Goal: Complete application form

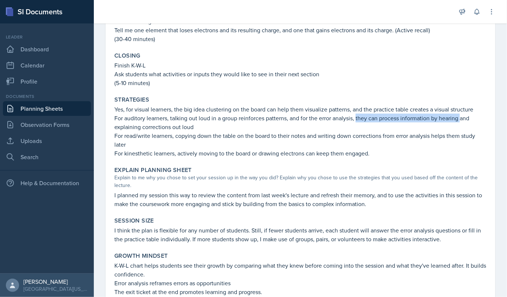
scroll to position [323, 0]
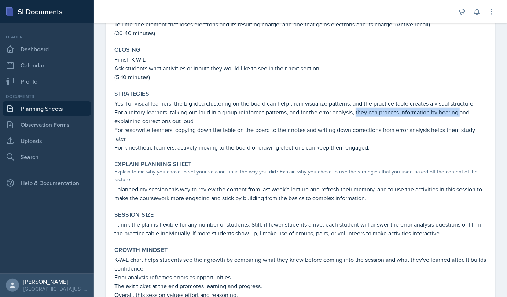
click at [132, 99] on p "Yes, for visual learners, the big idea clustering on the board can help them vi…" at bounding box center [300, 103] width 372 height 9
click at [170, 191] on p "I planned my session this way to review the content from last week's lecture an…" at bounding box center [300, 194] width 372 height 18
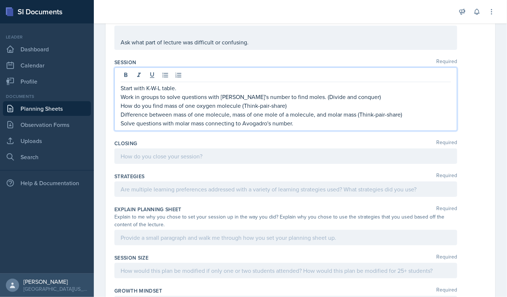
click at [146, 156] on p at bounding box center [286, 156] width 330 height 9
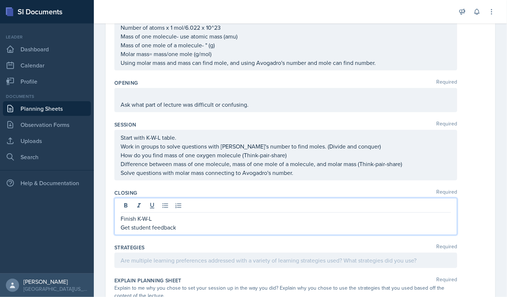
scroll to position [129, 0]
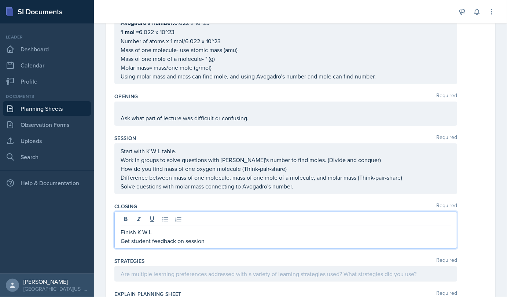
click at [141, 105] on p at bounding box center [286, 109] width 330 height 9
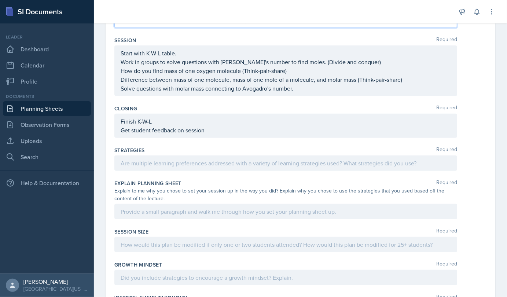
click at [271, 161] on p at bounding box center [286, 163] width 330 height 9
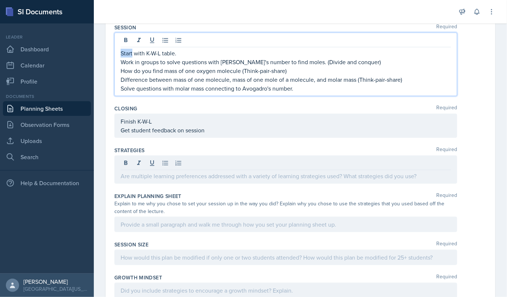
scroll to position [252, 0]
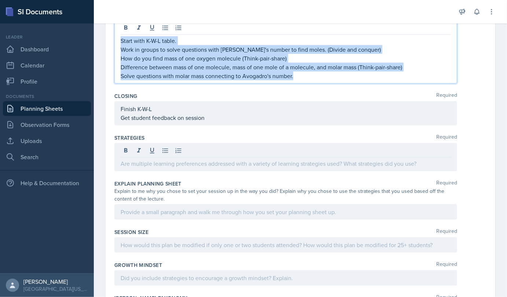
click at [333, 77] on p "Solve questions with molar mass connecting to Avogadro's number." at bounding box center [286, 75] width 330 height 9
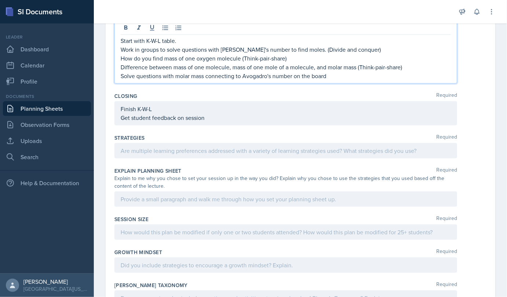
click at [124, 38] on p "Start with K-W-L table." at bounding box center [286, 40] width 330 height 9
click at [121, 39] on p "Start with K-W-L table." at bounding box center [286, 40] width 330 height 9
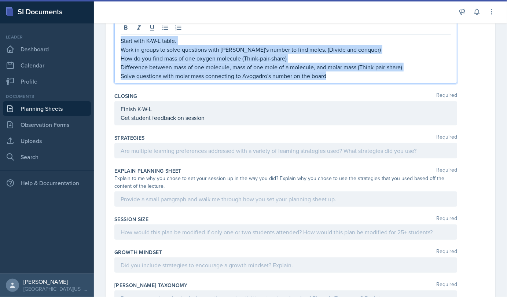
copy div "Start with K-W-L table. Work in groups to solve questions with [PERSON_NAME]'s …"
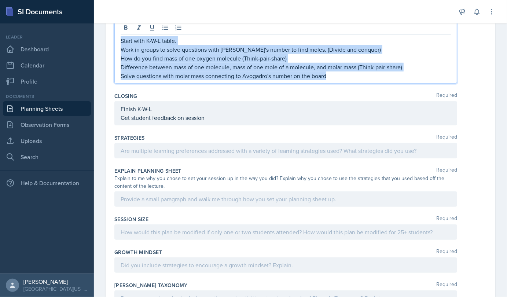
click at [336, 81] on div "Start with K-W-L table. Work in groups to solve questions with [PERSON_NAME]'s …" at bounding box center [285, 51] width 343 height 63
click at [345, 78] on p "Solve questions with molar mass connecting to Avogadro's number on the board" at bounding box center [286, 75] width 330 height 9
click at [419, 59] on p "How do you find mass of one oxygen molecule (Think-pair-share)" at bounding box center [286, 58] width 330 height 9
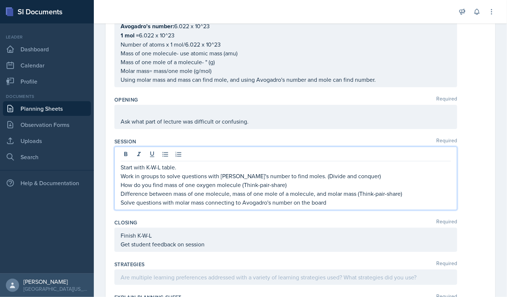
scroll to position [122, 0]
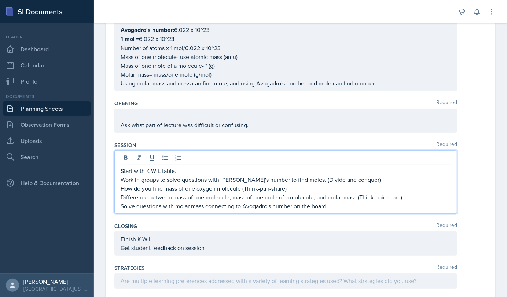
click at [134, 115] on p at bounding box center [286, 116] width 330 height 9
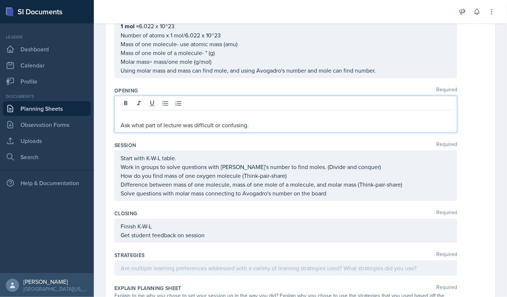
click at [184, 265] on div at bounding box center [285, 267] width 343 height 15
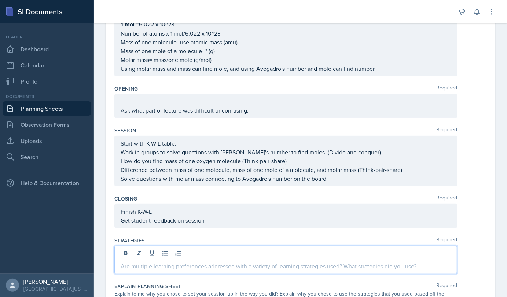
scroll to position [137, 0]
click at [336, 183] on div "Start with K-W-L table. Work in groups to solve questions with [PERSON_NAME]'s …" at bounding box center [285, 160] width 343 height 51
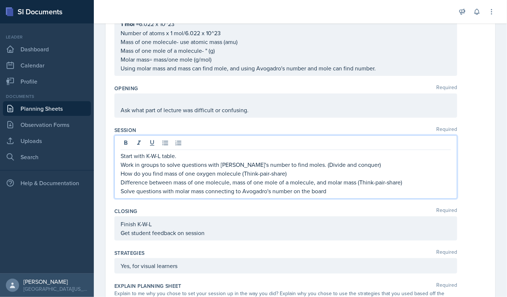
scroll to position [150, 0]
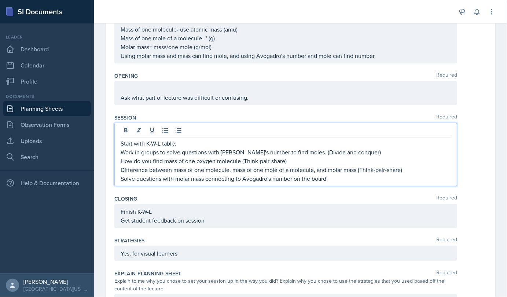
click at [334, 176] on p "Solve questions with molar mass connecting to Avogadro's number on the board" at bounding box center [286, 178] width 330 height 9
click at [206, 250] on div "Yes, for visual learners" at bounding box center [285, 253] width 343 height 15
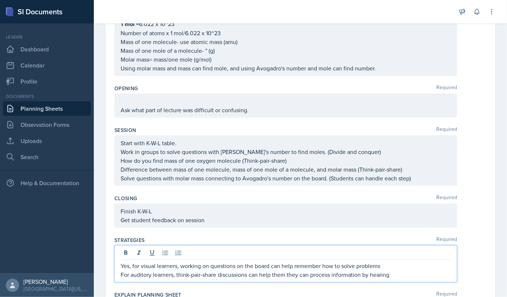
click at [313, 275] on p "For auditory learners, think-pair-share discussions can help them they can proc…" at bounding box center [286, 274] width 330 height 9
click at [284, 275] on p "For auditory learners, think-pair-share discussions can help then process infor…" at bounding box center [286, 274] width 330 height 9
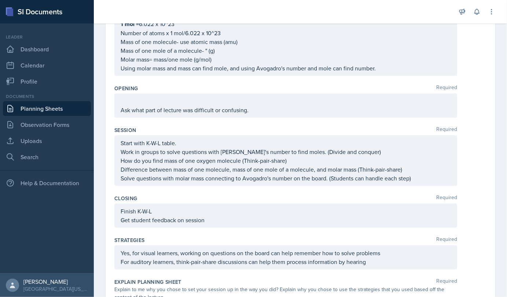
click at [363, 260] on div "Yes, for visual learners, working on questions on the board can help remember h…" at bounding box center [286, 258] width 330 height 18
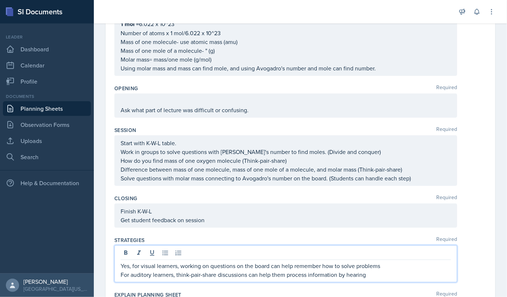
click at [383, 276] on p "For auditory learners, think-pair-share discussions can help them process infor…" at bounding box center [286, 274] width 330 height 9
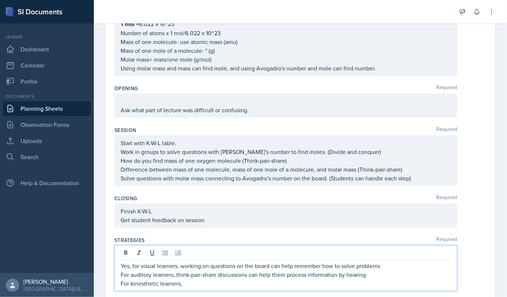
click at [291, 221] on p "Get student feedback on session" at bounding box center [286, 220] width 330 height 9
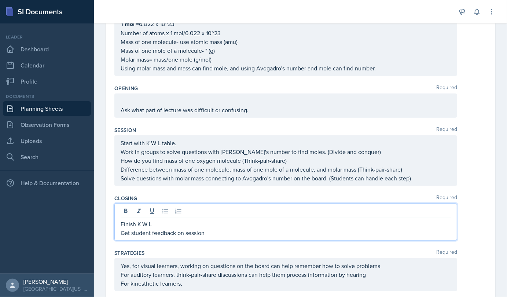
scroll to position [150, 0]
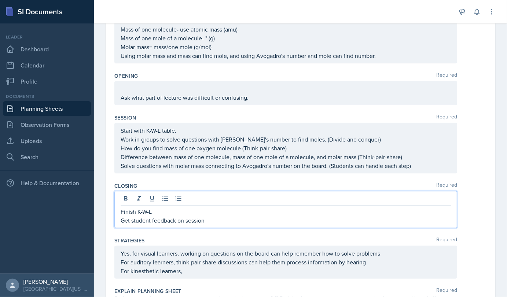
click at [202, 264] on div "Yes, for visual learners, working on questions on the board can help remember h…" at bounding box center [286, 262] width 330 height 26
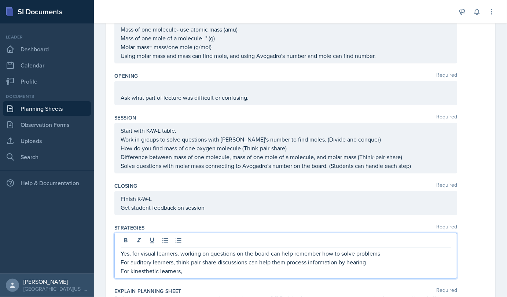
scroll to position [137, 0]
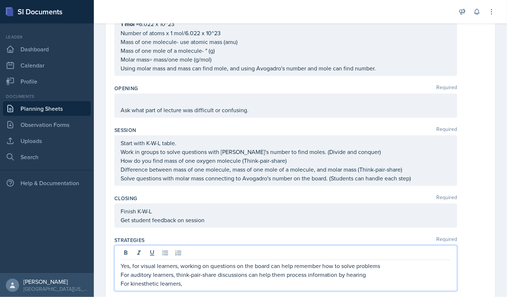
click at [183, 281] on p "For kinesthetic learners," at bounding box center [286, 283] width 330 height 9
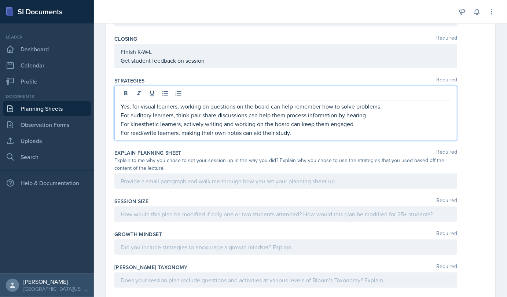
scroll to position [297, 0]
click at [268, 197] on div "Session Size Required" at bounding box center [300, 200] width 372 height 7
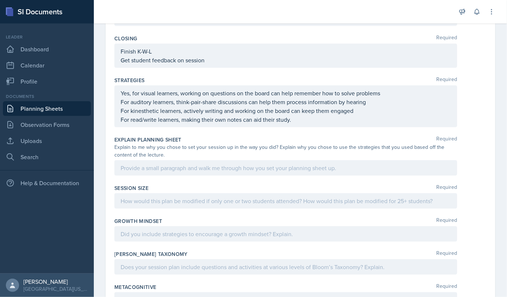
click at [337, 164] on div at bounding box center [285, 167] width 343 height 15
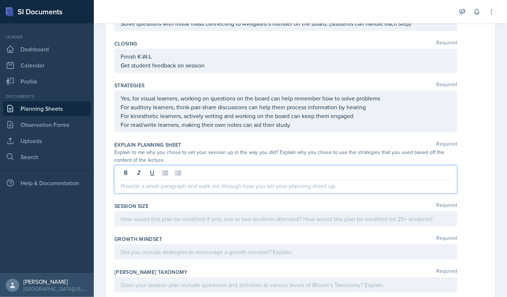
scroll to position [293, 0]
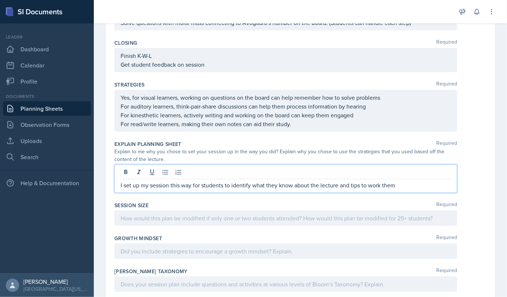
click at [360, 187] on p "I set up my session this way for students to identify what they know about the …" at bounding box center [286, 185] width 330 height 9
click at [438, 186] on p "I set up my session this way for students to identify what they know about the …" at bounding box center [286, 185] width 330 height 9
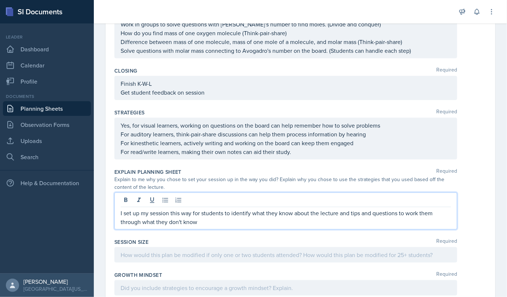
scroll to position [282, 0]
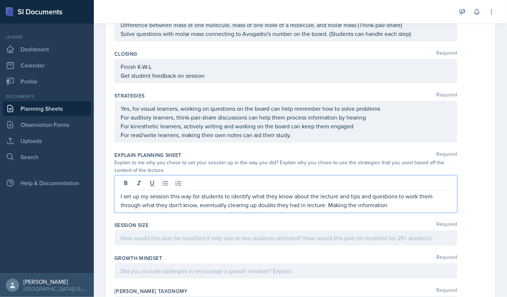
click at [388, 205] on p "I set up my session this way for students to identify what they know about the …" at bounding box center [286, 201] width 330 height 18
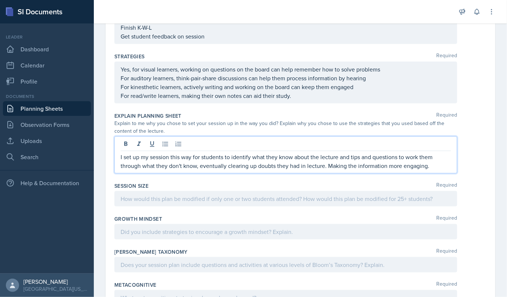
scroll to position [333, 0]
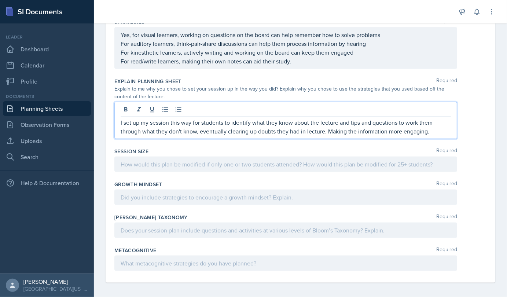
click at [253, 164] on p at bounding box center [286, 164] width 330 height 9
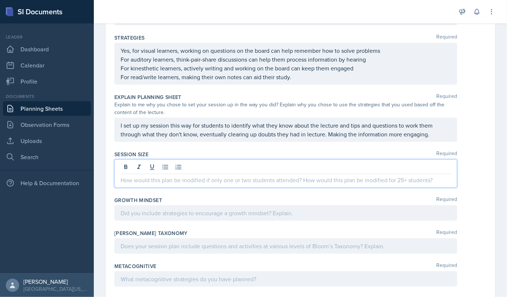
scroll to position [355, 0]
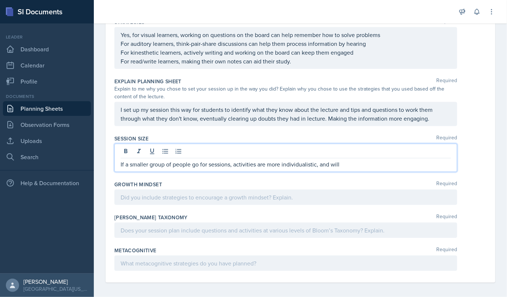
click at [222, 211] on div "[PERSON_NAME] Taxonomy Required" at bounding box center [300, 227] width 372 height 33
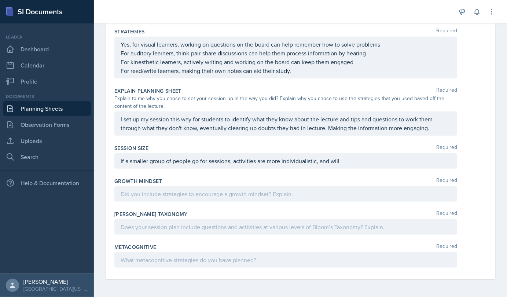
scroll to position [342, 0]
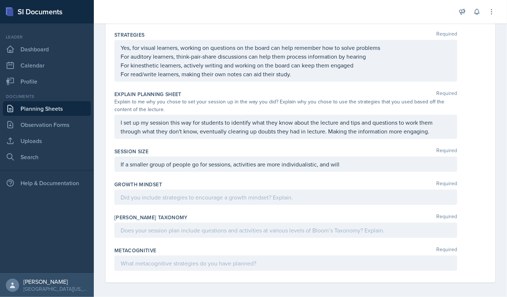
click at [365, 164] on p "If a smaller group of people go for sessions, activities are more individualist…" at bounding box center [286, 164] width 330 height 9
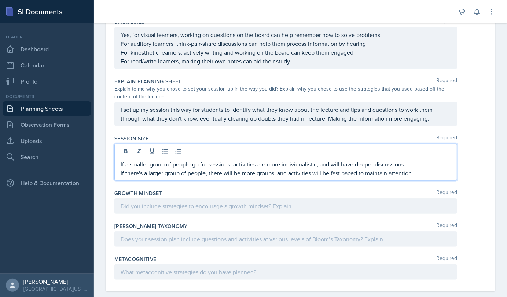
click at [221, 201] on div at bounding box center [285, 205] width 343 height 15
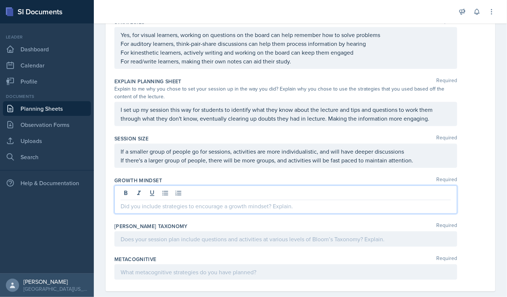
scroll to position [342, 0]
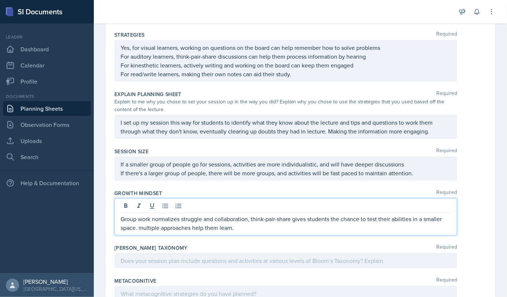
click at [142, 224] on p "Group work normalizes struggle and collaboration, think-pair-share gives studen…" at bounding box center [286, 223] width 330 height 18
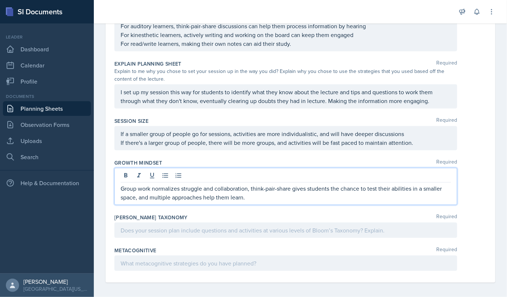
click at [335, 231] on p at bounding box center [286, 230] width 330 height 9
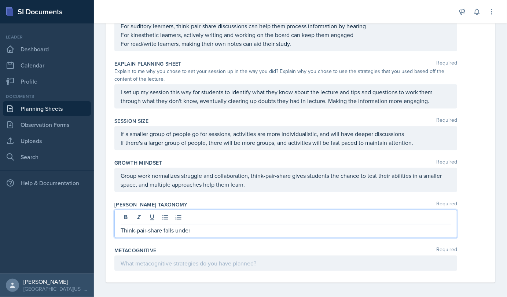
click at [203, 228] on p "Think-pair-share falls under" at bounding box center [286, 230] width 330 height 9
click at [266, 229] on p "Think-pair-share falls under "understand" as students expalin concepts" at bounding box center [286, 230] width 330 height 9
click at [316, 226] on p "Think-pair-share falls under "understand" as students explain concepts" at bounding box center [286, 230] width 330 height 9
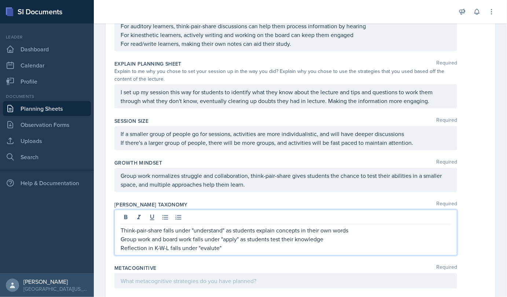
click at [270, 275] on div at bounding box center [285, 280] width 343 height 15
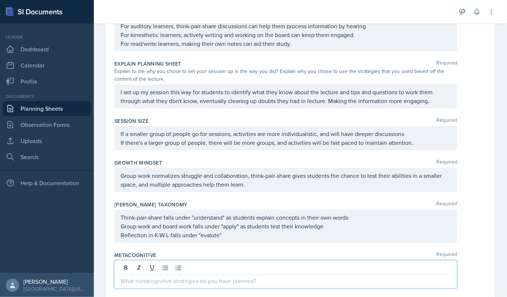
scroll to position [360, 0]
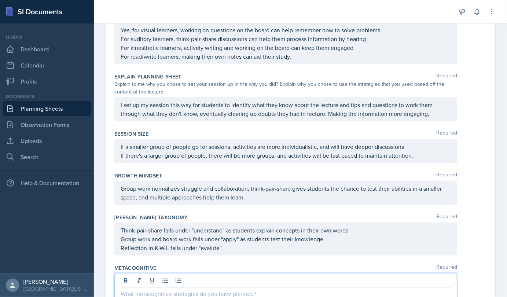
click at [210, 246] on p "Reflection in K-W-L falls under "evalute"" at bounding box center [286, 247] width 330 height 9
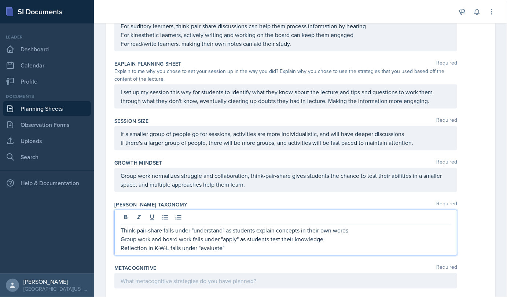
click at [155, 279] on div at bounding box center [285, 280] width 343 height 15
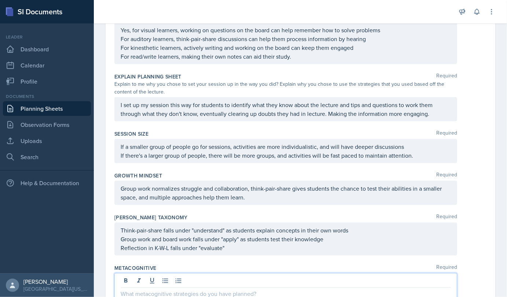
scroll to position [390, 0]
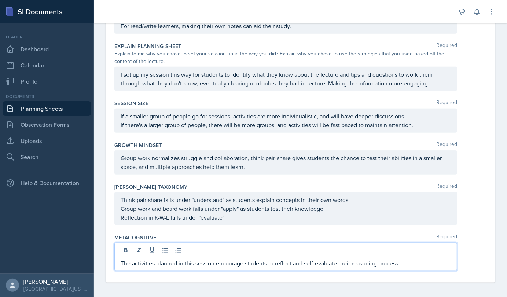
click at [281, 262] on p "The activities planned in this session encourage students to reflect and self-e…" at bounding box center [286, 263] width 330 height 9
click at [273, 259] on p "The activities planned in this session encourage students to reflect and self-e…" at bounding box center [286, 263] width 330 height 9
click at [331, 261] on p "The activities planned in this session encourage students to think and reflect …" at bounding box center [286, 263] width 330 height 9
click at [300, 262] on p "The activities planned in this session encourage students to think and reflect …" at bounding box center [286, 263] width 330 height 9
click at [436, 267] on div "The activities planned in this session encourage students to think, reflect and…" at bounding box center [285, 257] width 343 height 28
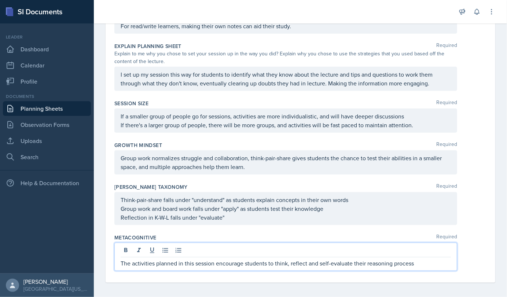
click at [428, 261] on p "The activities planned in this session encourage students to think, reflect and…" at bounding box center [286, 263] width 330 height 9
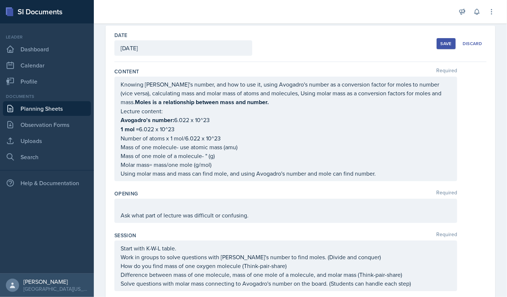
scroll to position [0, 0]
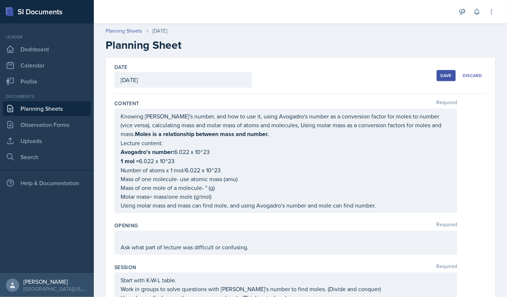
click at [300, 185] on div "Knowing [PERSON_NAME]'s number, and how to use it, using Avogadro's number as a…" at bounding box center [286, 161] width 330 height 98
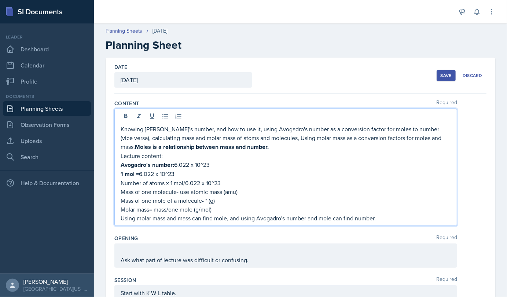
click at [441, 78] on div "Save" at bounding box center [446, 76] width 11 height 6
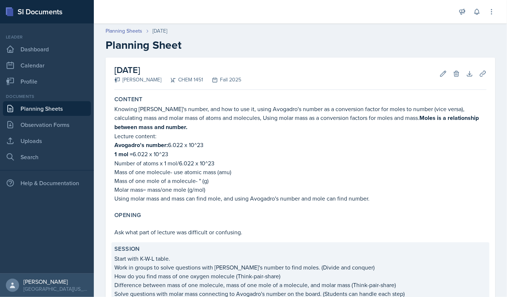
click at [255, 284] on p "Difference between mass of one molecule, mass of one mole of a molecule, and mo…" at bounding box center [300, 284] width 372 height 9
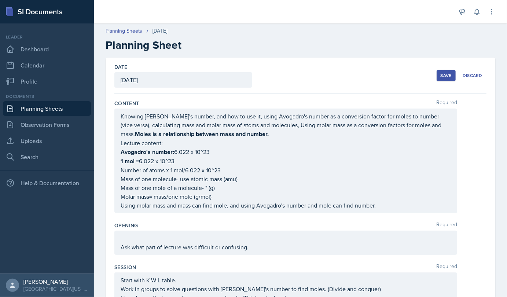
click at [441, 77] on div "Save" at bounding box center [446, 76] width 11 height 6
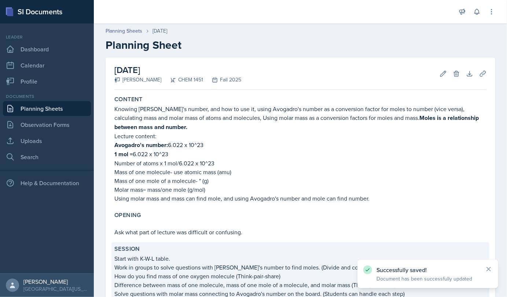
click at [276, 242] on div "Session Start with K-W-L table. Work in groups to solve questions with [PERSON_…" at bounding box center [300, 271] width 378 height 59
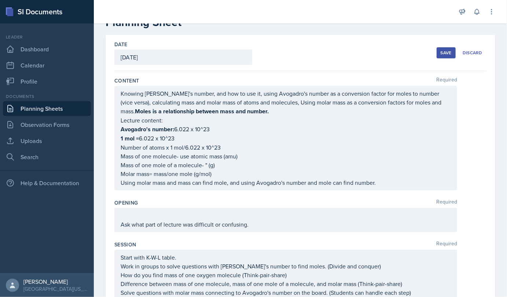
click at [441, 52] on div "Save" at bounding box center [446, 53] width 11 height 6
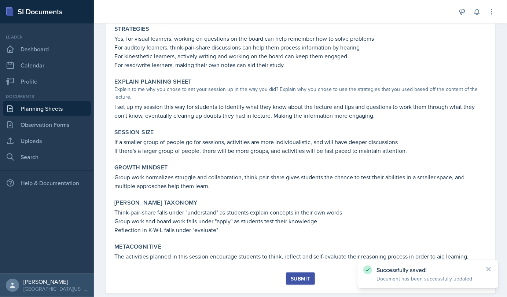
scroll to position [330, 0]
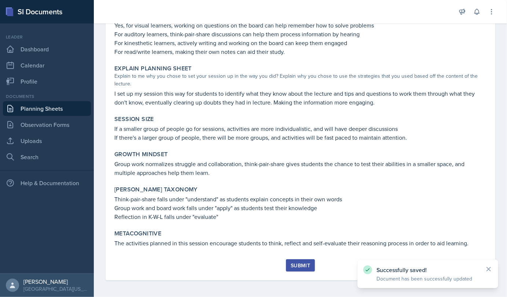
click at [304, 265] on div "Submit" at bounding box center [300, 265] width 19 height 6
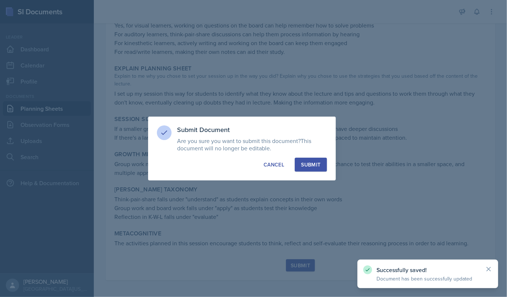
click at [319, 166] on div "Submit" at bounding box center [310, 164] width 19 height 7
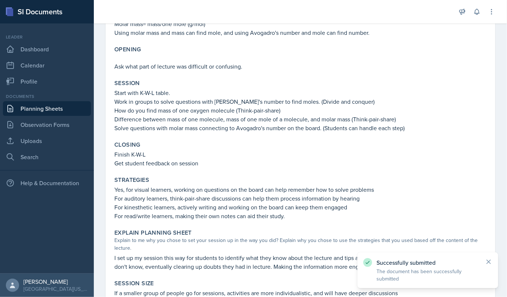
scroll to position [0, 0]
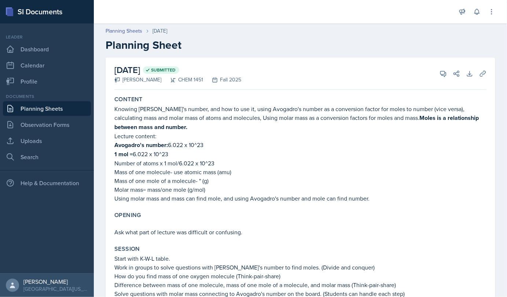
click at [57, 131] on link "Observation Forms" at bounding box center [47, 124] width 88 height 15
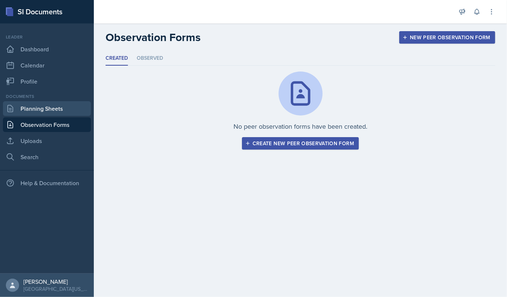
click at [72, 105] on link "Planning Sheets" at bounding box center [47, 108] width 88 height 15
